Goal: Information Seeking & Learning: Learn about a topic

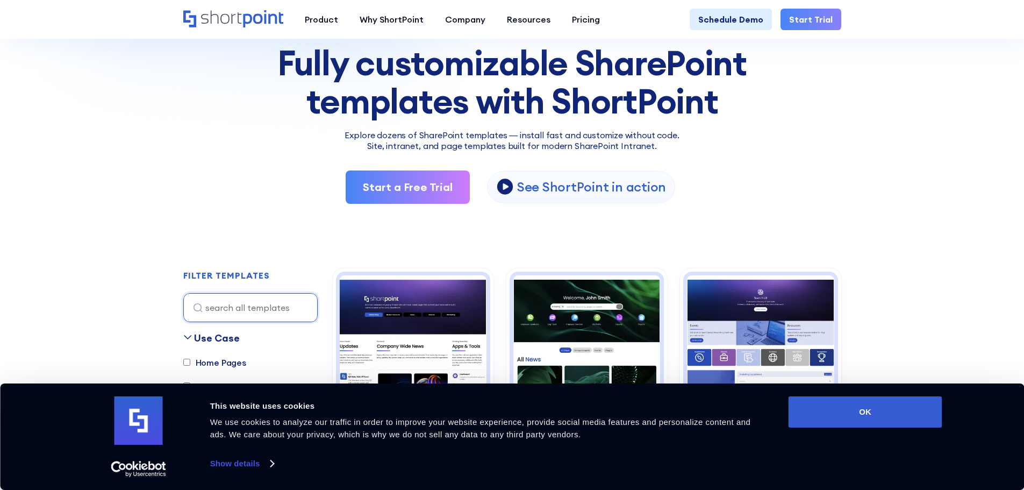
scroll to position [108, 0]
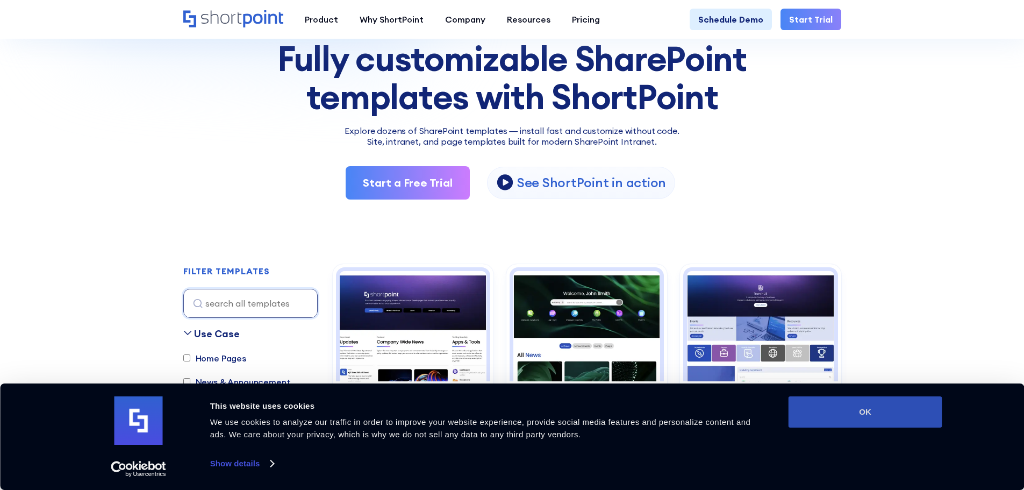
click at [880, 422] on button "OK" at bounding box center [866, 411] width 154 height 31
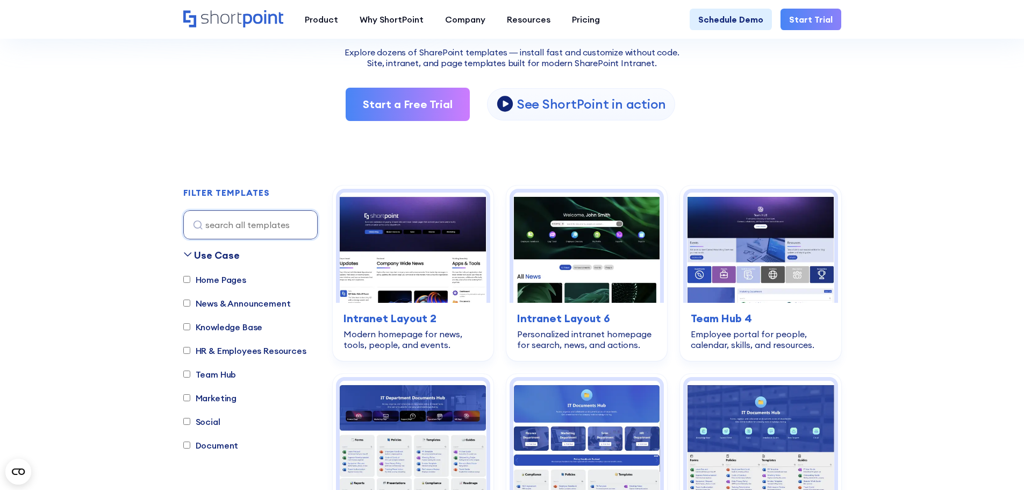
scroll to position [323, 0]
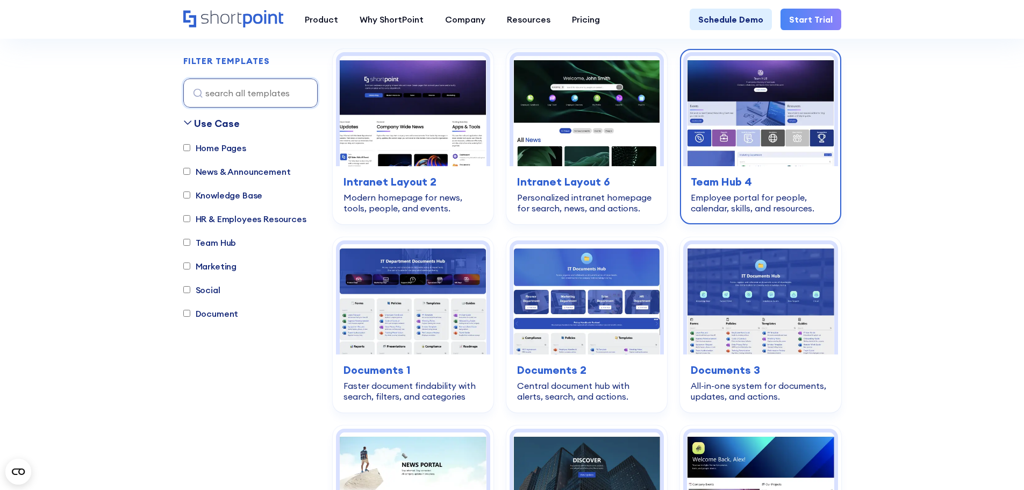
click at [778, 135] on img at bounding box center [760, 111] width 147 height 110
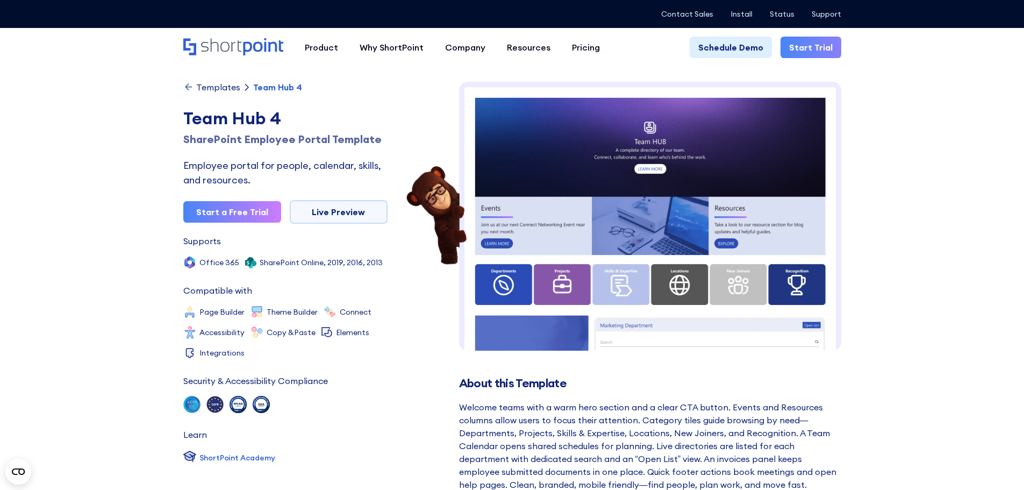
click at [659, 190] on img at bounding box center [650, 421] width 382 height 678
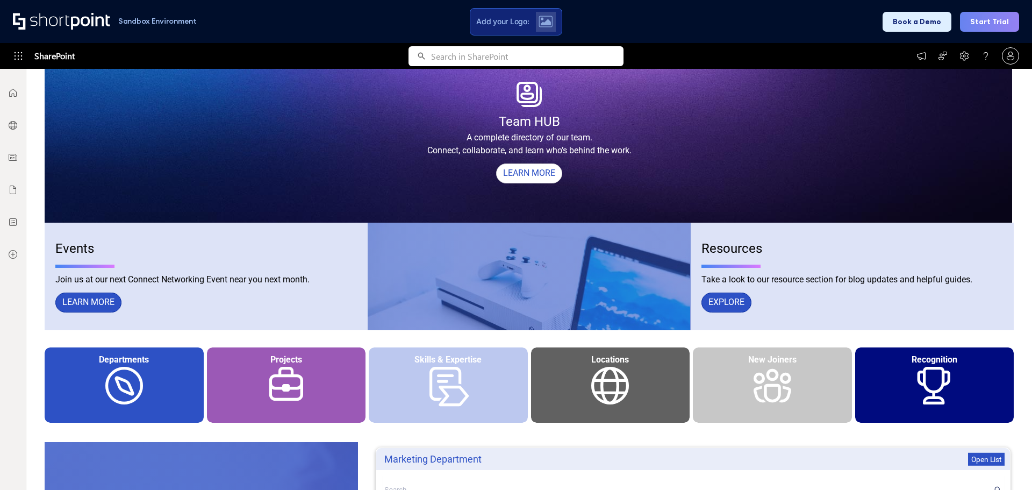
scroll to position [215, 0]
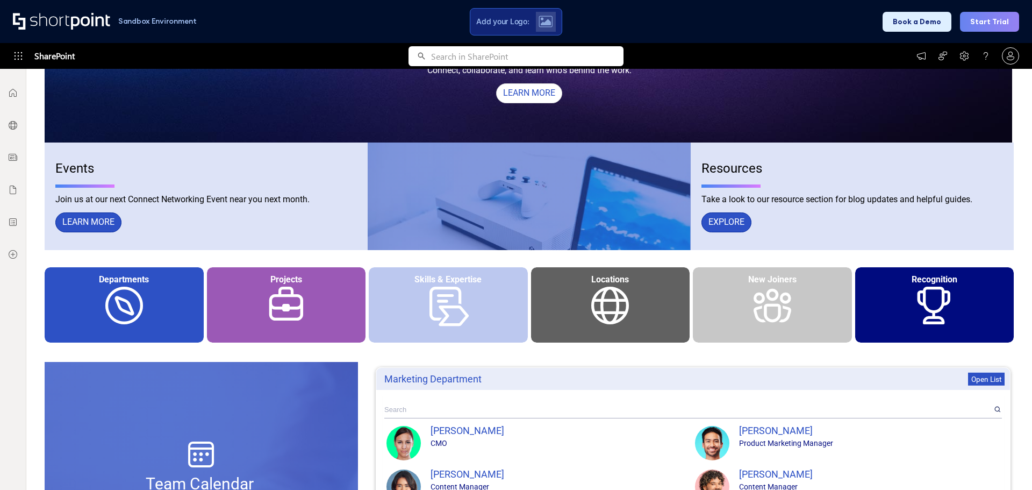
click at [454, 302] on div "Skills & Expertise" at bounding box center [448, 304] width 159 height 75
click at [597, 203] on div at bounding box center [529, 196] width 302 height 108
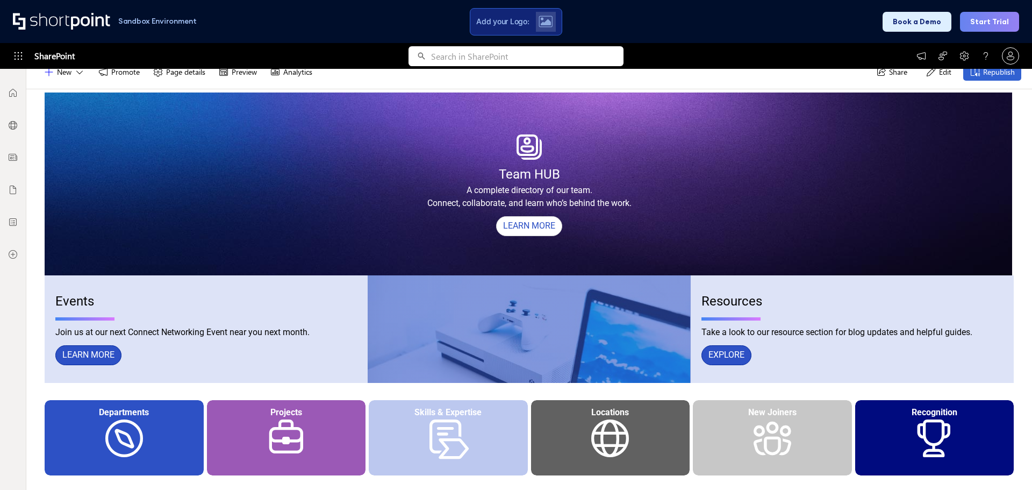
scroll to position [0, 0]
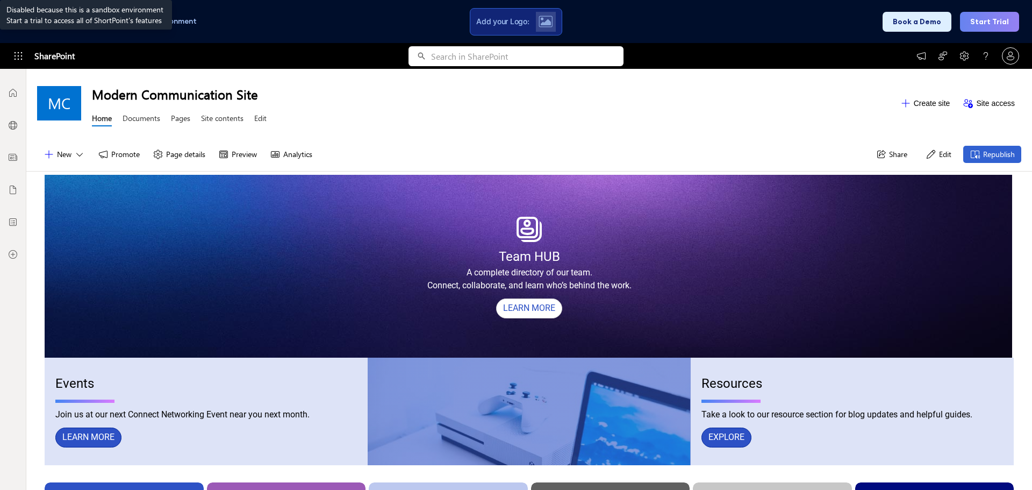
click at [183, 120] on link "Pages" at bounding box center [180, 119] width 19 height 13
click at [186, 120] on link "Pages" at bounding box center [180, 119] width 19 height 13
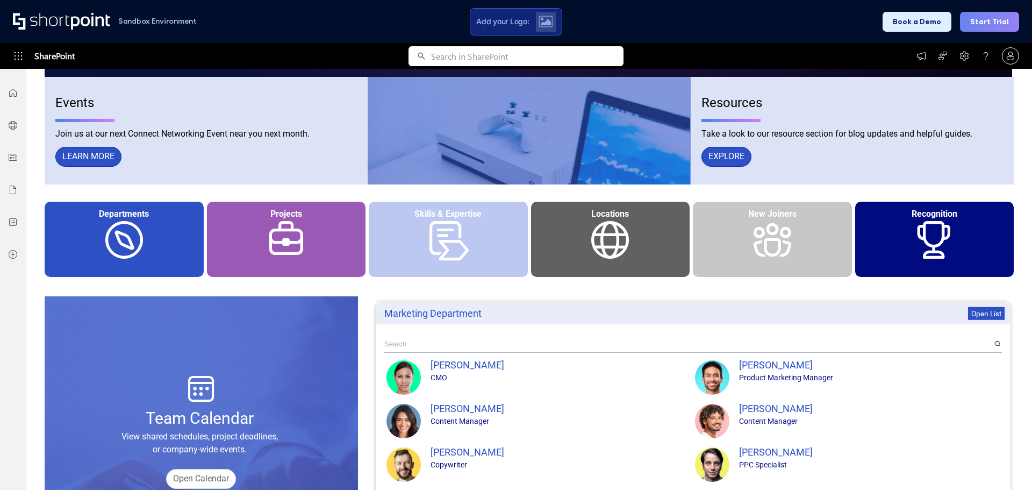
scroll to position [376, 0]
